Goal: Task Accomplishment & Management: Manage account settings

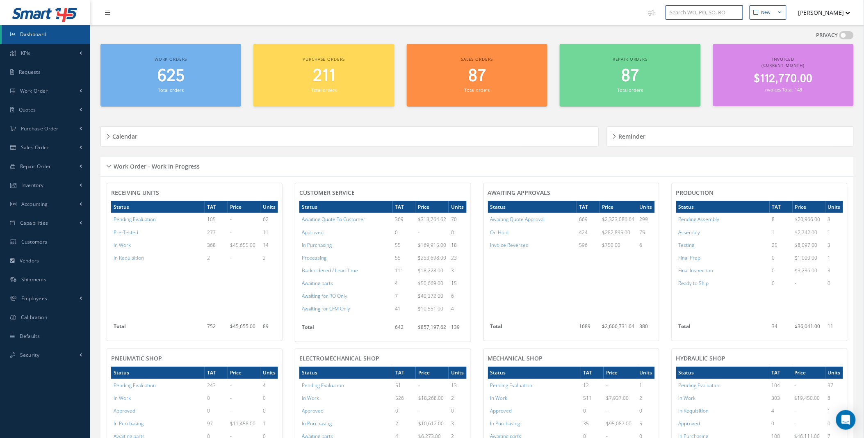
click at [716, 16] on input "text" at bounding box center [705, 12] width 78 height 15
type input "171173"
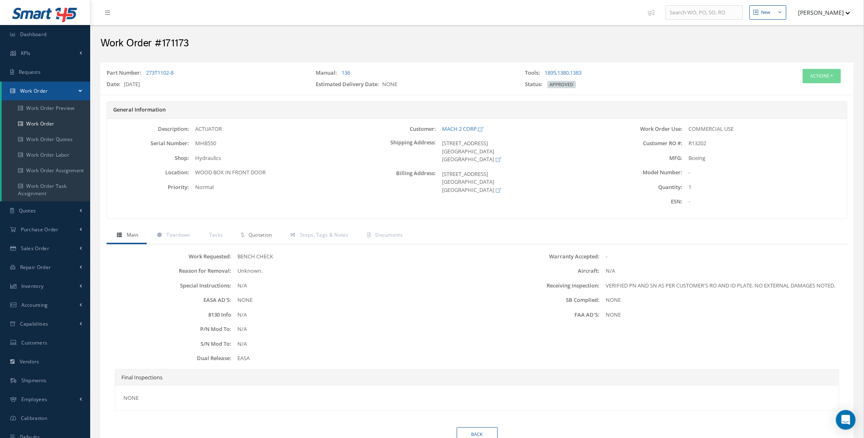
click at [260, 233] on span "Quotation" at bounding box center [261, 234] width 24 height 7
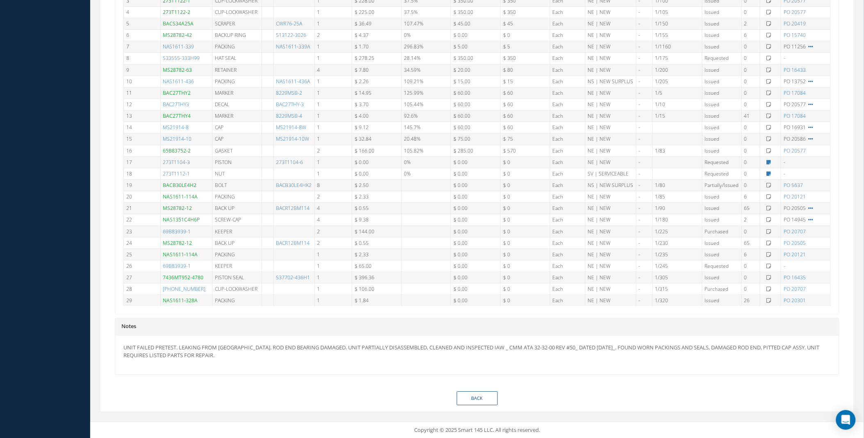
scroll to position [25, 0]
drag, startPoint x: 199, startPoint y: 60, endPoint x: 148, endPoint y: 60, distance: 50.9
click at [148, 60] on tr "8 S33555-333H99 HAT SEAL 1 $ 278.25 28.14% $ 350.00 $ 350 Each NE | NEW - 1/175…" at bounding box center [477, 59] width 707 height 11
copy tr "S33555-333H99"
click at [183, 60] on link "S33555-333H99" at bounding box center [181, 59] width 37 height 7
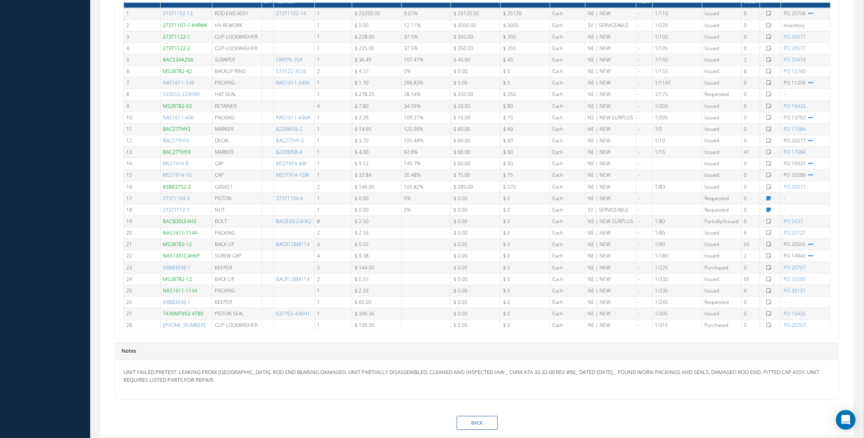
scroll to position [0, 0]
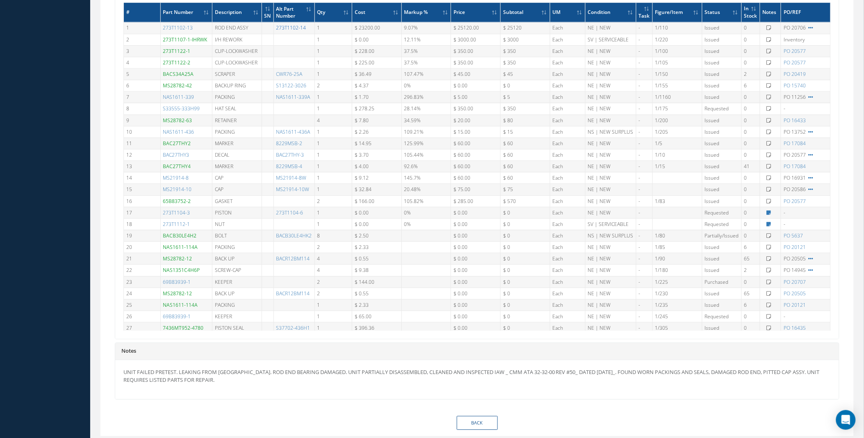
click at [292, 27] on link "273T1102-14" at bounding box center [291, 27] width 30 height 7
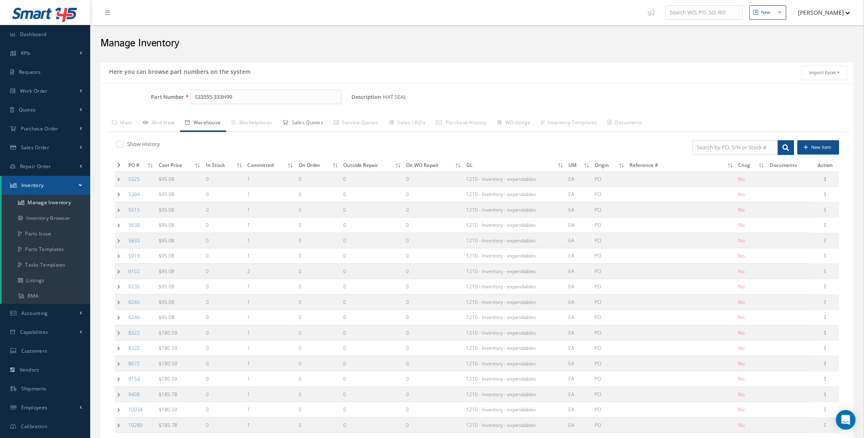
click at [324, 120] on link "Sales Quotes" at bounding box center [302, 123] width 51 height 17
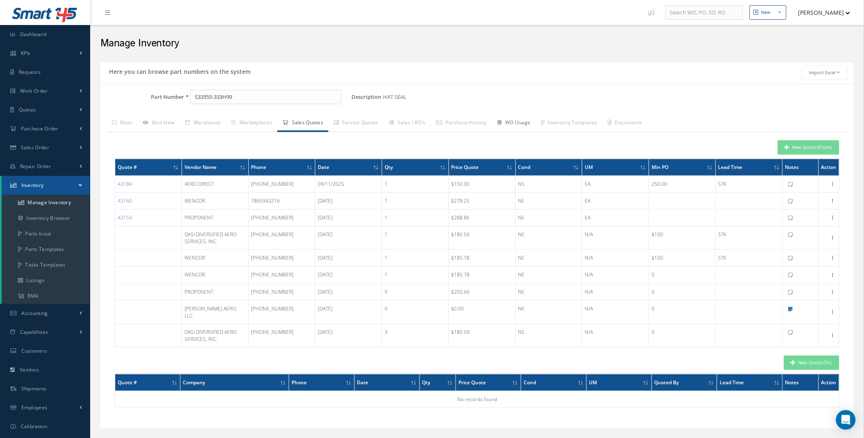
click at [523, 126] on link "WO Usage" at bounding box center [514, 123] width 44 height 17
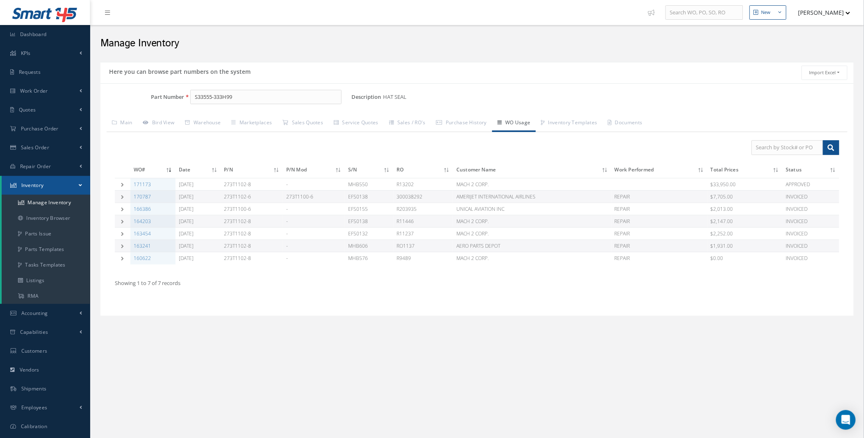
click at [169, 423] on div "New New Work Order New Purchase Order New Customer Quote New Sales Order New Re…" at bounding box center [477, 236] width 774 height 473
click at [310, 118] on link "Sales Quotes" at bounding box center [302, 123] width 51 height 17
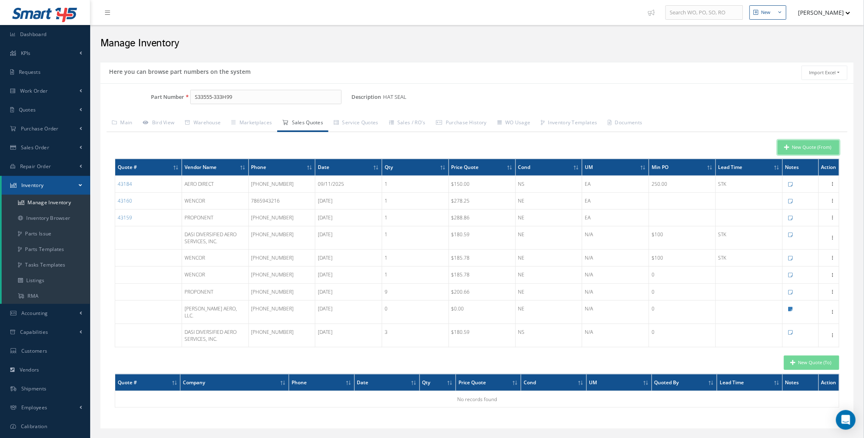
click at [810, 145] on button "New Quote (From)" at bounding box center [809, 147] width 62 height 14
type input "HAT SEAL"
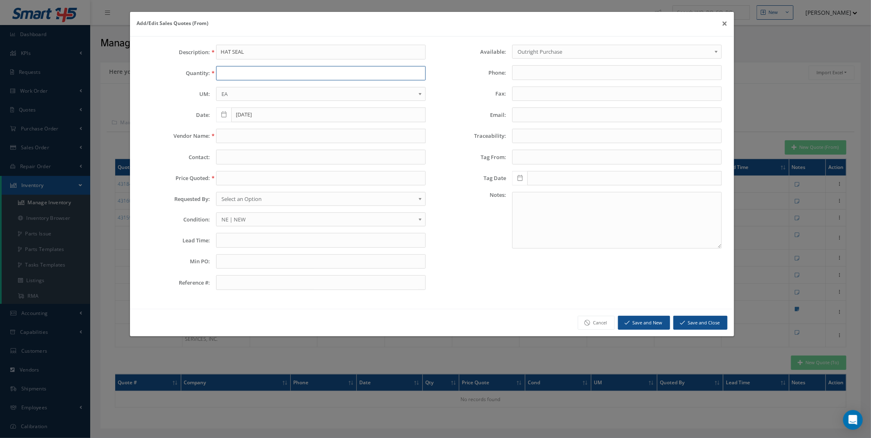
click at [246, 72] on input "text" at bounding box center [321, 73] width 210 height 15
type input "1"
click at [236, 142] on input "text" at bounding box center [321, 136] width 210 height 15
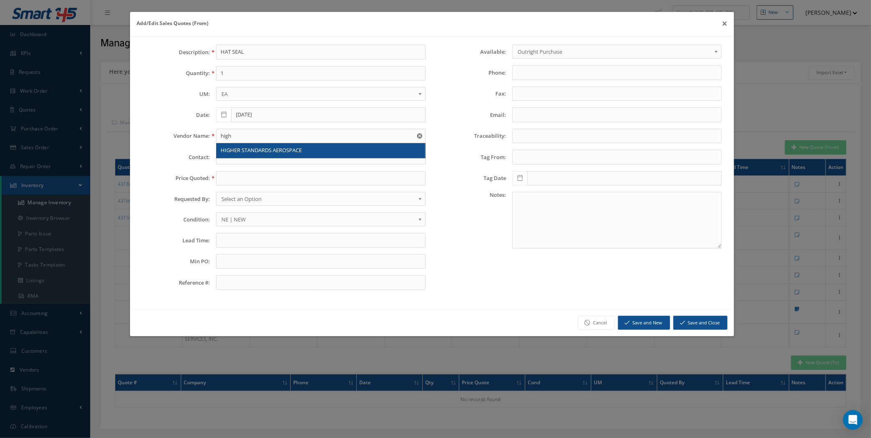
click at [242, 148] on span "HIGHER STANDARDS AEROSPACE" at bounding box center [261, 149] width 81 height 7
type input "HIGHER STANDARDS AEROSPACE"
type input "954-776-7555"
type input "954-776-2724"
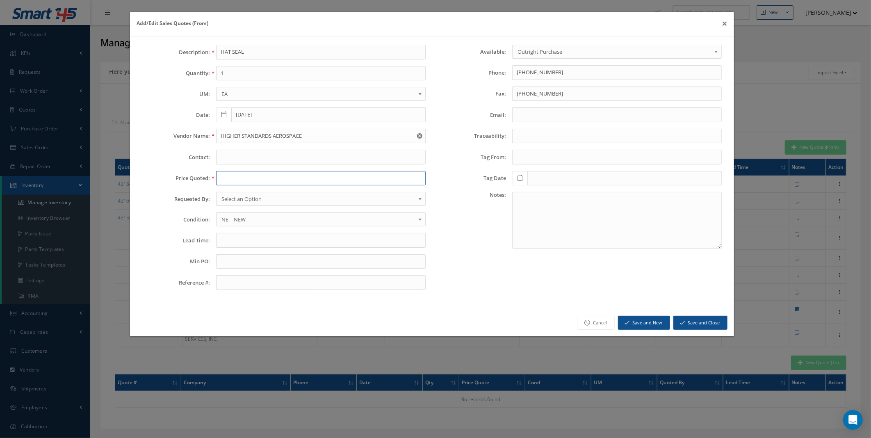
click at [239, 181] on input "text" at bounding box center [321, 178] width 210 height 15
type input "250"
click at [240, 245] on input "text" at bounding box center [321, 240] width 210 height 15
type input "1 stk"
click at [653, 323] on button "Save and New" at bounding box center [644, 323] width 52 height 14
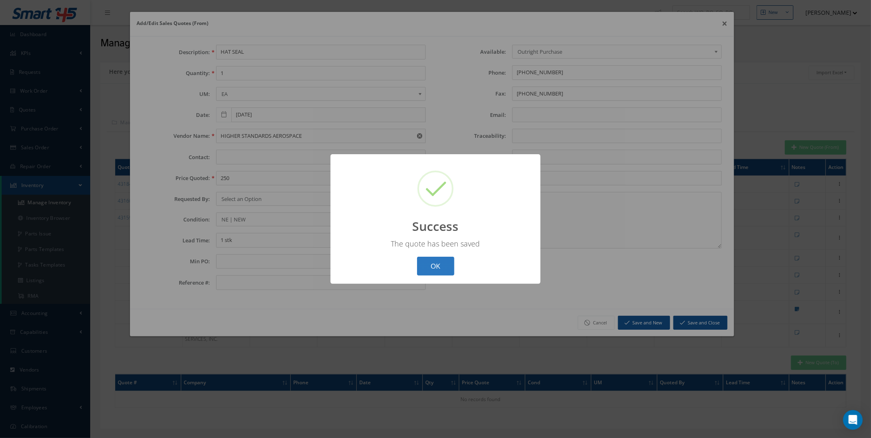
click at [431, 260] on button "OK" at bounding box center [435, 266] width 37 height 19
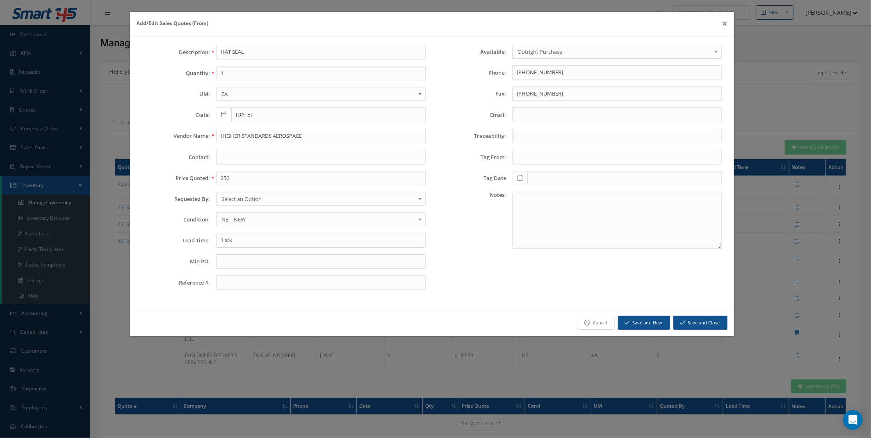
click at [588, 322] on icon at bounding box center [587, 323] width 6 height 6
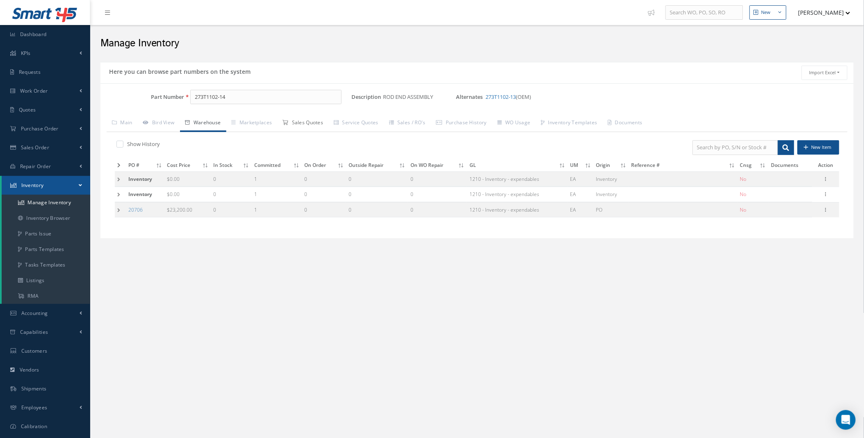
click at [319, 128] on link "Sales Quotes" at bounding box center [302, 123] width 51 height 17
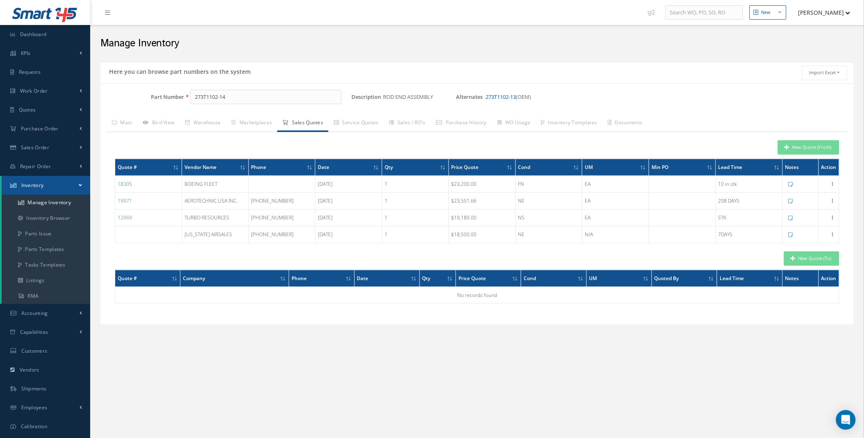
click at [509, 98] on link "273T1102-13" at bounding box center [501, 96] width 30 height 7
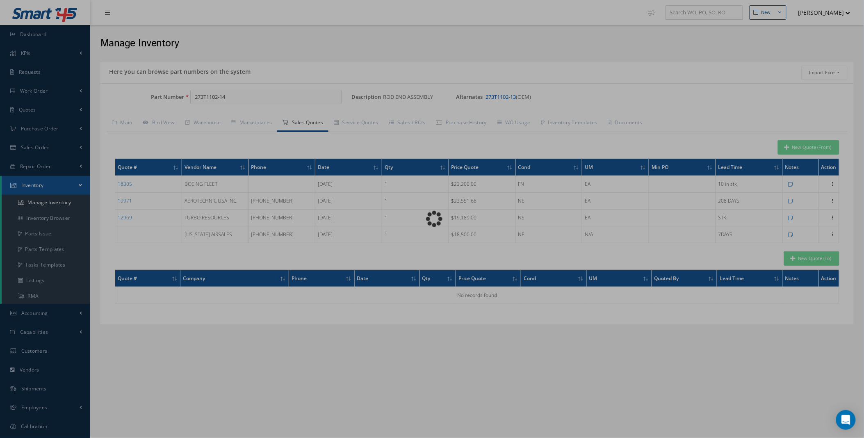
type input "273T1102-13"
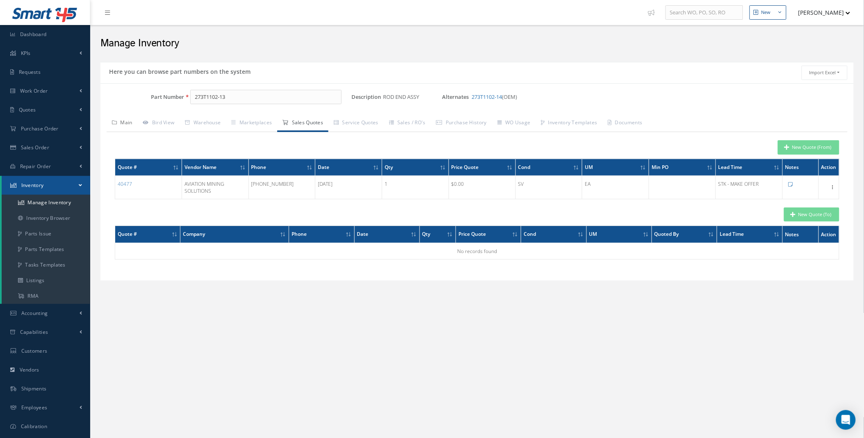
click at [122, 121] on link "Main" at bounding box center [122, 123] width 31 height 17
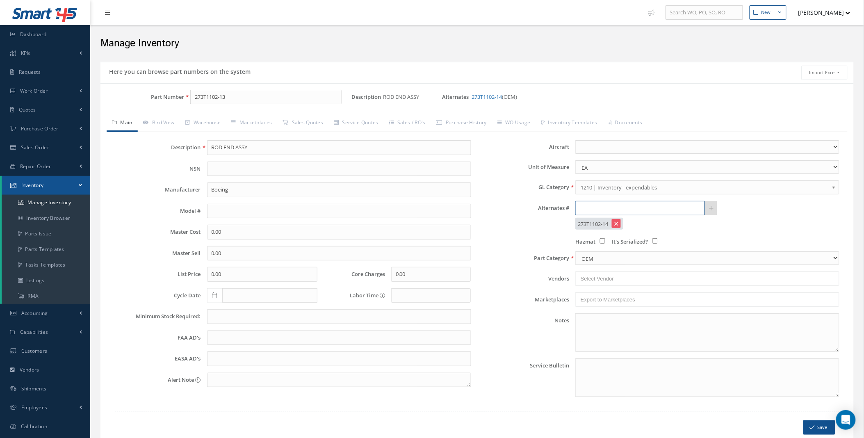
paste input "273T1102-14"
drag, startPoint x: 633, startPoint y: 208, endPoint x: 530, endPoint y: 210, distance: 102.6
click at [530, 210] on div "Alternates # 273T1102-14" at bounding box center [661, 208] width 369 height 15
paste input "19-2"
click at [593, 228] on span "273T1119-2" at bounding box center [615, 230] width 74 height 9
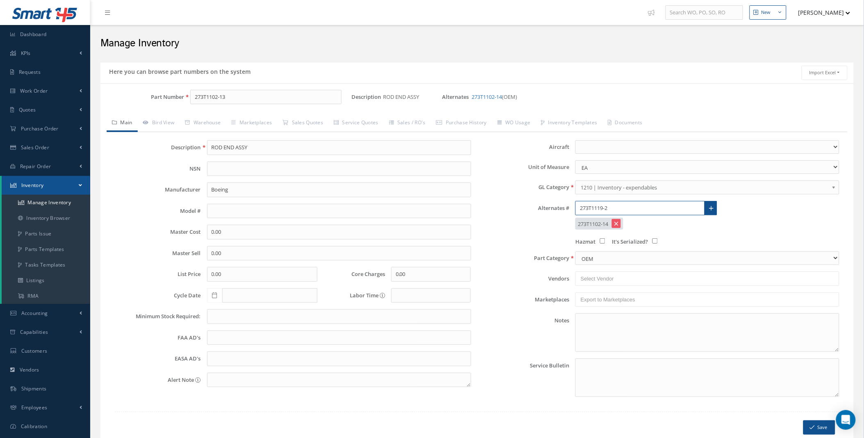
type input "273T1119-2"
click at [710, 207] on icon at bounding box center [711, 208] width 5 height 6
click at [246, 94] on input "273T1102-13" at bounding box center [265, 97] width 151 height 15
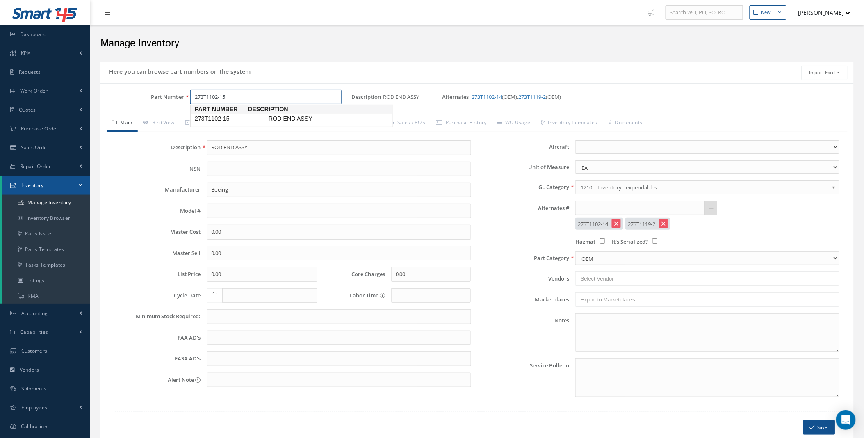
drag, startPoint x: 233, startPoint y: 97, endPoint x: 163, endPoint y: 96, distance: 69.7
click at [163, 96] on div "Part Number 273T1102-15" at bounding box center [225, 97] width 251 height 15
type input "273T1102-15"
click at [605, 211] on input "text" at bounding box center [640, 208] width 130 height 15
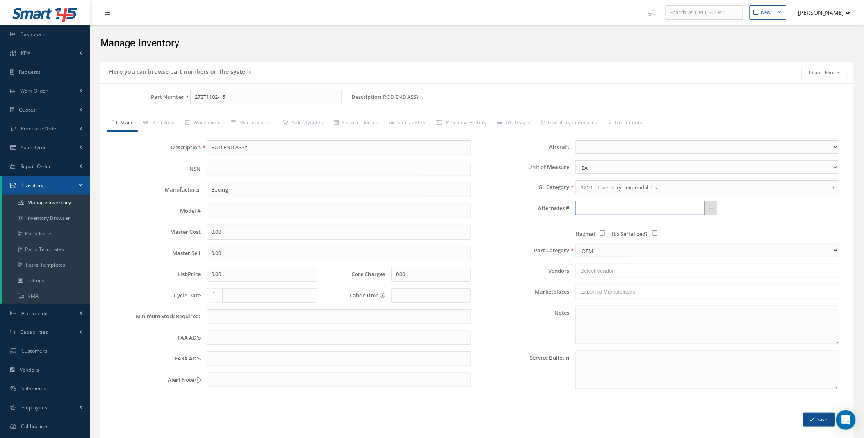
paste input "273T1102-15"
type input "273T1102-15"
click at [267, 103] on input "273T1102-15" at bounding box center [265, 97] width 151 height 15
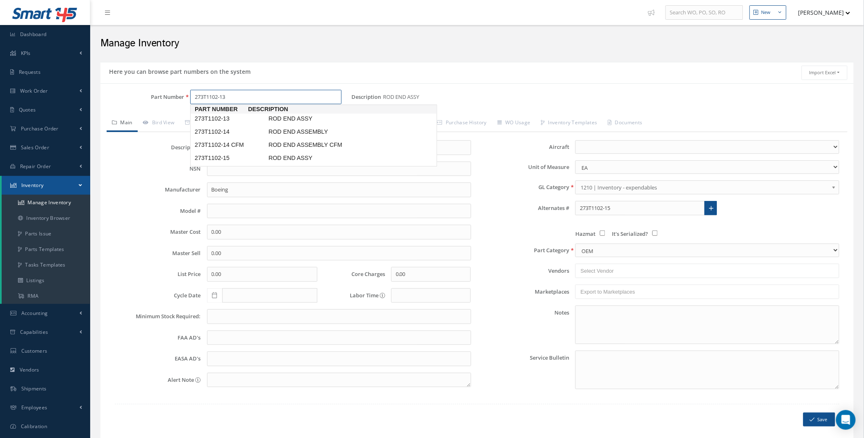
type input "273T1102-13"
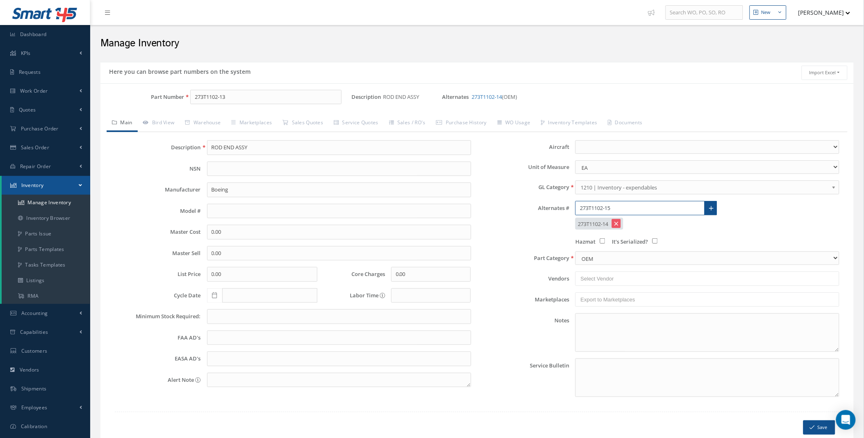
click at [618, 212] on input "273T1102-15" at bounding box center [640, 208] width 130 height 15
paste input "273T1102-15"
type input "273T1102-15"
click at [710, 210] on icon at bounding box center [711, 208] width 5 height 6
paste input "273T1119-2"
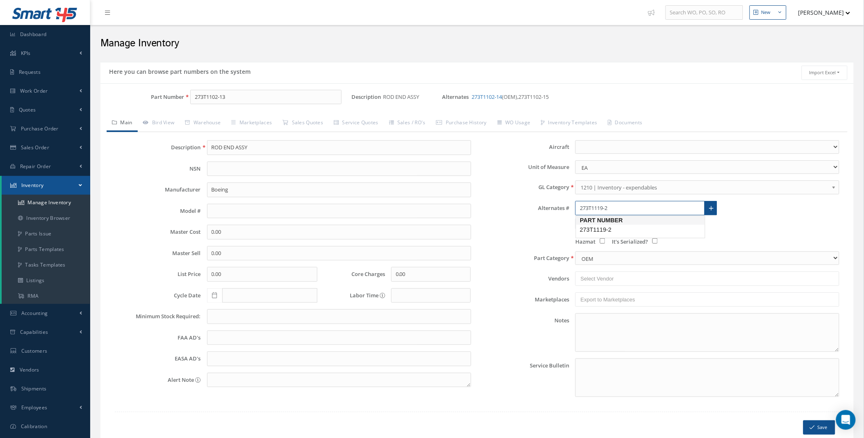
type input "273T1119-2"
click at [710, 204] on link at bounding box center [711, 208] width 13 height 15
click at [826, 428] on button "Save" at bounding box center [819, 427] width 32 height 14
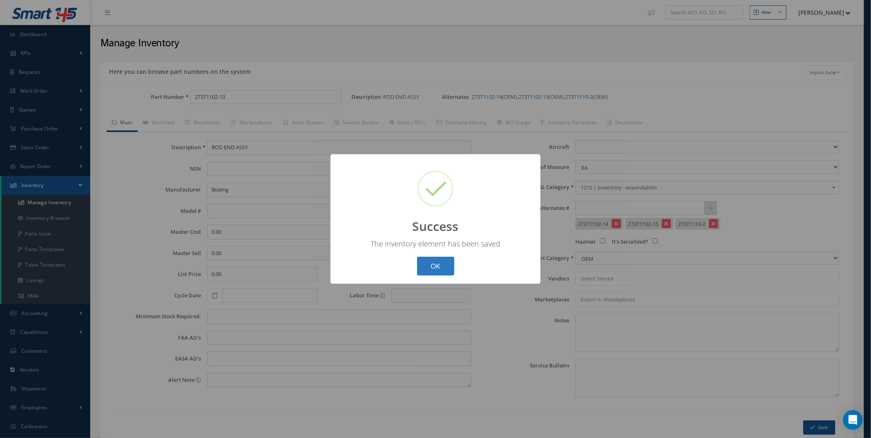
click at [420, 269] on button "OK" at bounding box center [435, 266] width 37 height 19
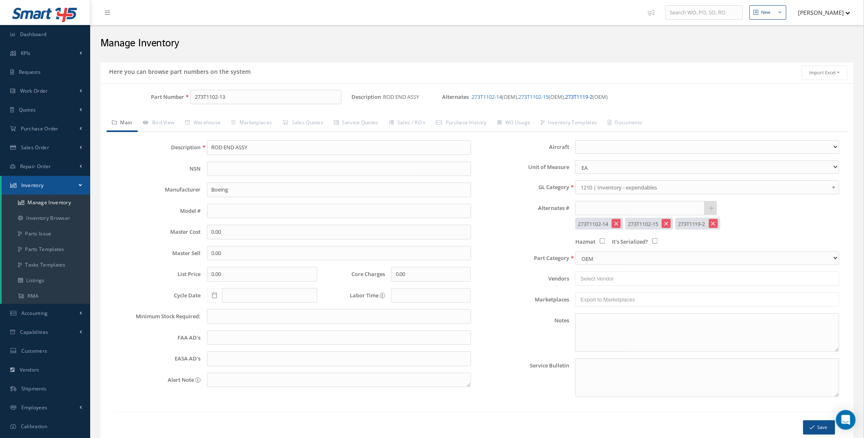
click at [591, 99] on link "273T1119-2" at bounding box center [578, 96] width 27 height 7
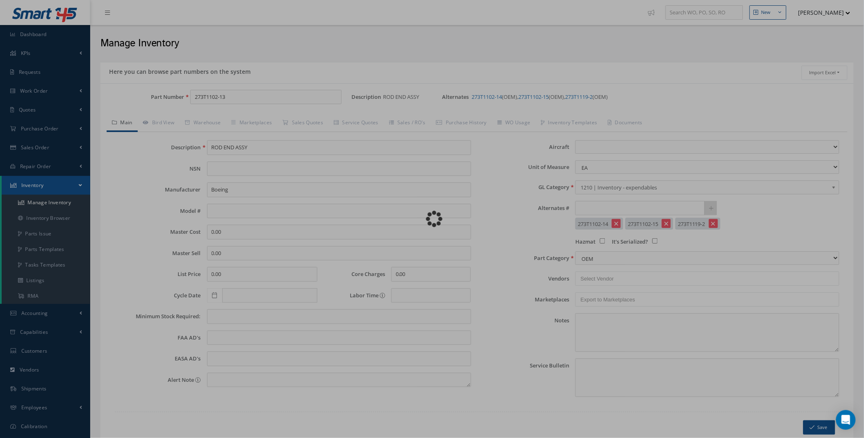
type input "273T1119-2"
select select
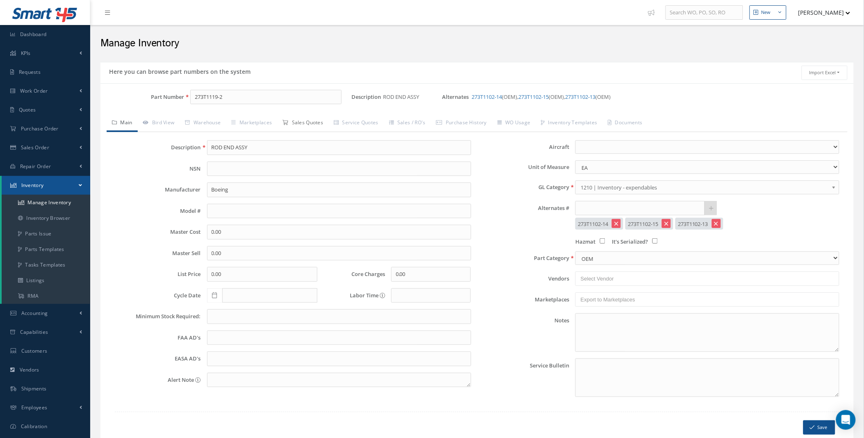
click at [306, 125] on link "Sales Quotes" at bounding box center [302, 123] width 51 height 17
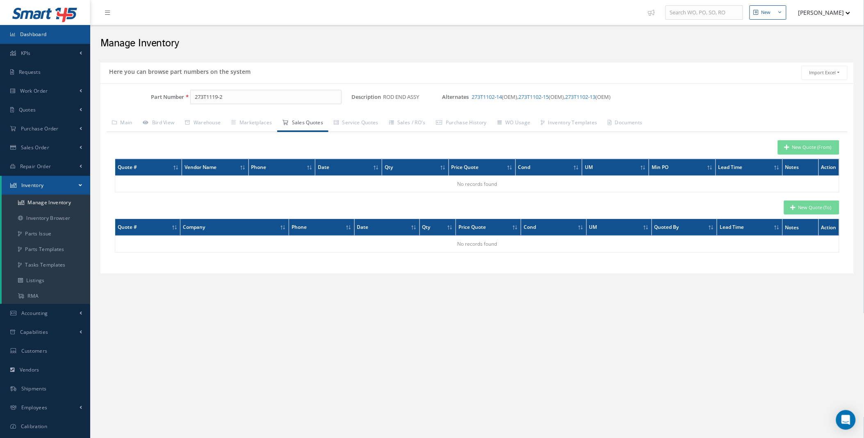
click at [61, 36] on link "Dashboard" at bounding box center [45, 34] width 90 height 19
